Goal: Information Seeking & Learning: Learn about a topic

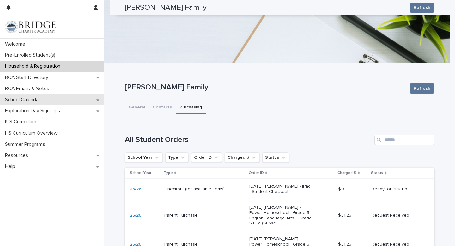
scroll to position [123, 0]
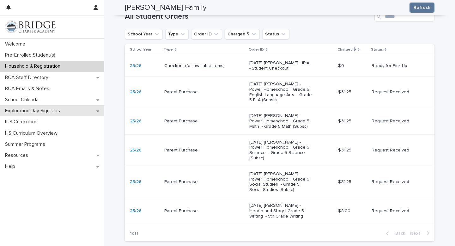
click at [40, 111] on p "Exploration Day Sign-Ups" at bounding box center [34, 111] width 63 height 6
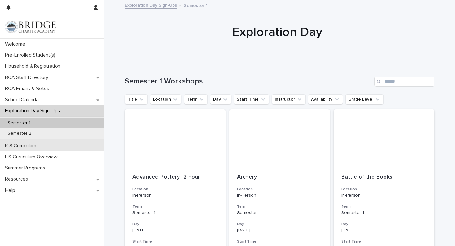
click at [37, 148] on p "K-8 Curriculum" at bounding box center [22, 146] width 39 height 6
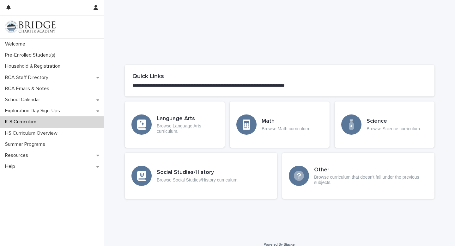
scroll to position [288, 0]
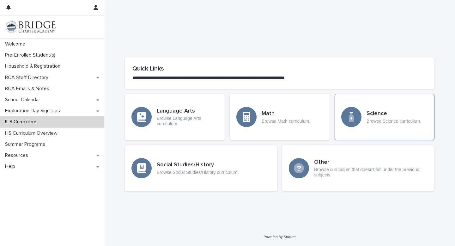
click at [400, 124] on div "Science Browse Science curriculum." at bounding box center [384, 117] width 100 height 46
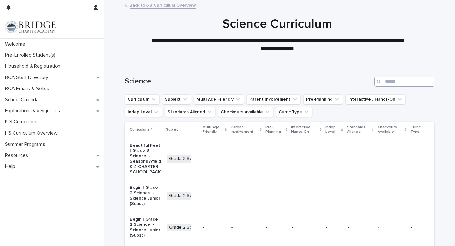
click at [401, 78] on input "Search" at bounding box center [404, 81] width 60 height 10
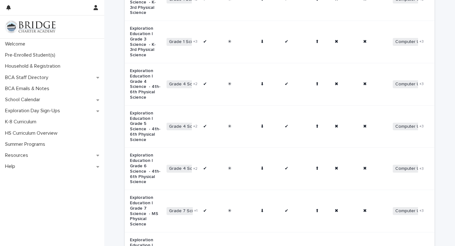
scroll to position [201, 0]
type input "**"
click at [155, 148] on td "Exploration Education | Grade 5 Science - 4th-6th Physical Science" at bounding box center [144, 127] width 39 height 42
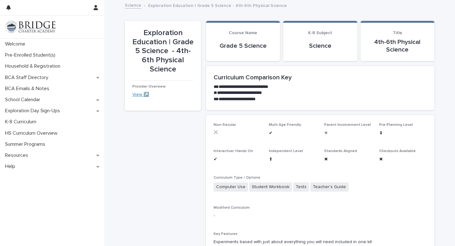
click at [136, 93] on link "View ↗️" at bounding box center [140, 94] width 16 height 4
